Goal: Browse casually: Explore the website without a specific task or goal

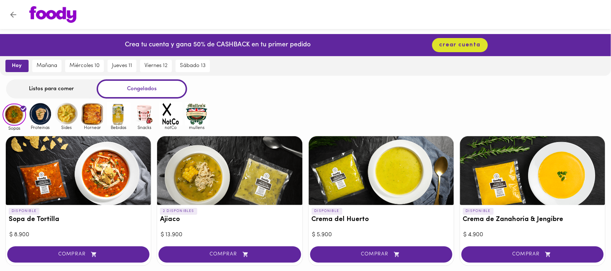
drag, startPoint x: 52, startPoint y: 88, endPoint x: 54, endPoint y: 91, distance: 3.7
click at [52, 87] on div "Listos para comer" at bounding box center [51, 88] width 90 height 19
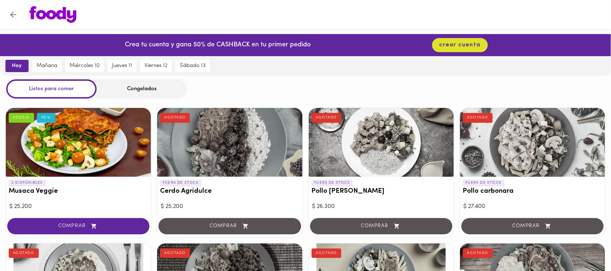
click at [141, 93] on div "Congelados" at bounding box center [142, 88] width 90 height 19
